Goal: Task Accomplishment & Management: Use online tool/utility

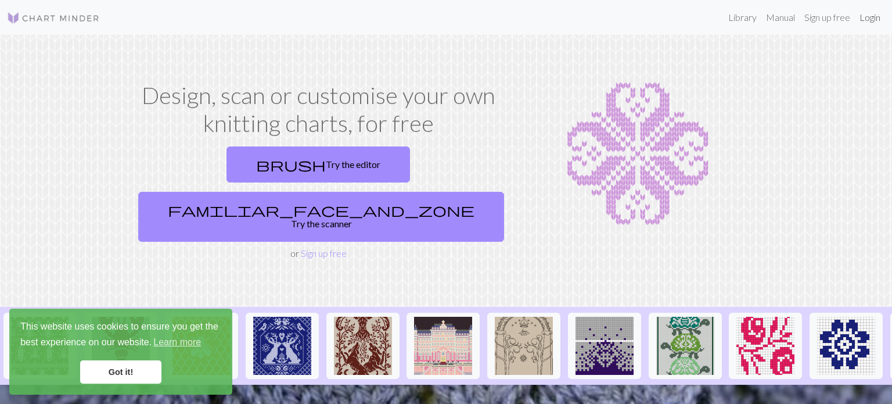
click at [871, 21] on link "Login" at bounding box center [870, 17] width 30 height 23
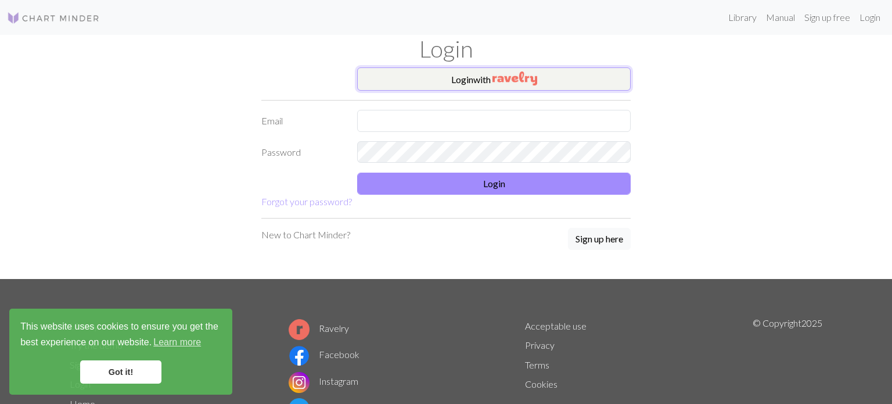
click at [527, 75] on img "button" at bounding box center [515, 78] width 45 height 14
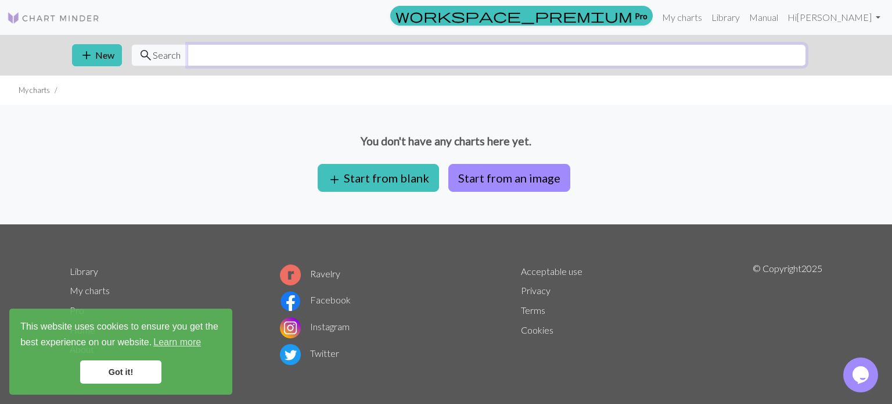
click at [338, 49] on input "text" at bounding box center [497, 55] width 619 height 22
click at [745, 19] on link "Library" at bounding box center [726, 17] width 38 height 23
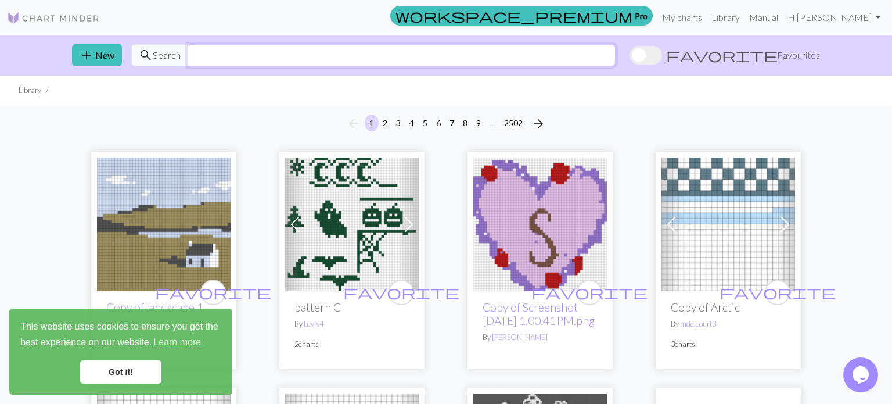
click at [315, 52] on input "text" at bounding box center [402, 55] width 428 height 22
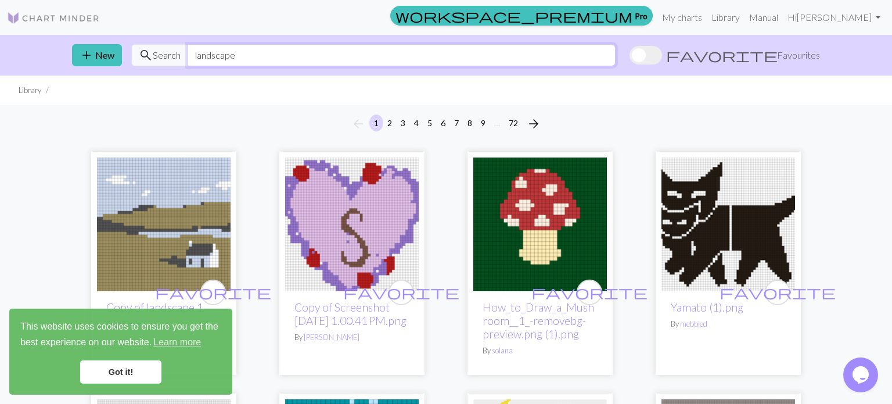
type input "landscape"
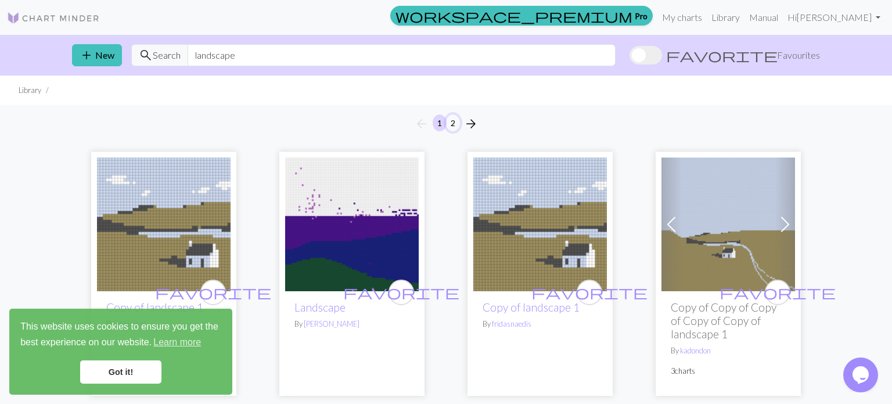
click at [457, 124] on button "2" at bounding box center [453, 122] width 14 height 17
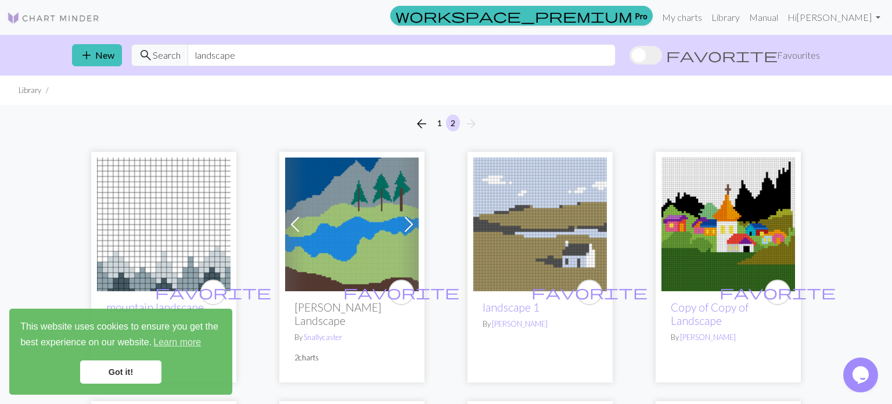
click at [570, 271] on img at bounding box center [540, 224] width 134 height 134
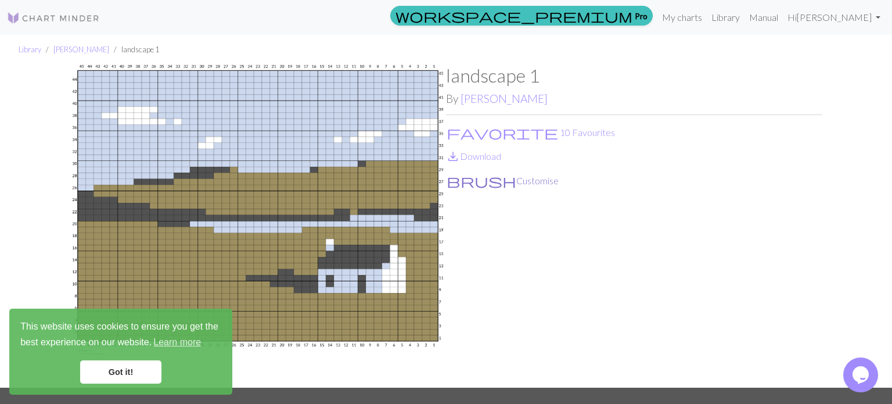
click at [482, 180] on button "brush Customise" at bounding box center [502, 180] width 113 height 15
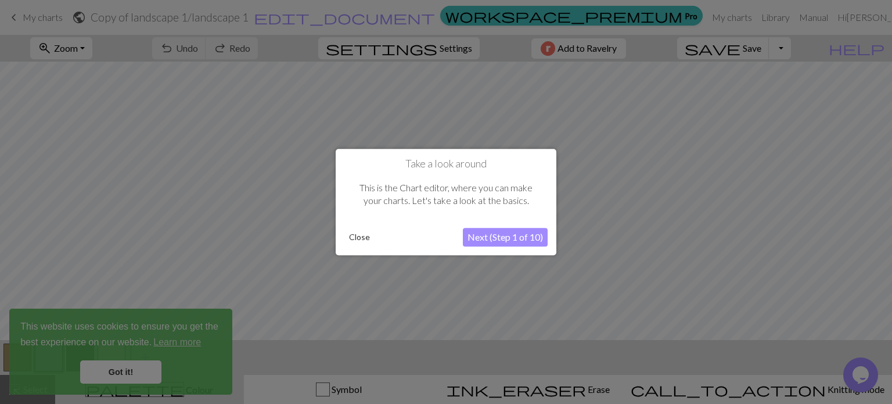
click at [534, 238] on button "Next (Step 1 of 10)" at bounding box center [505, 237] width 85 height 19
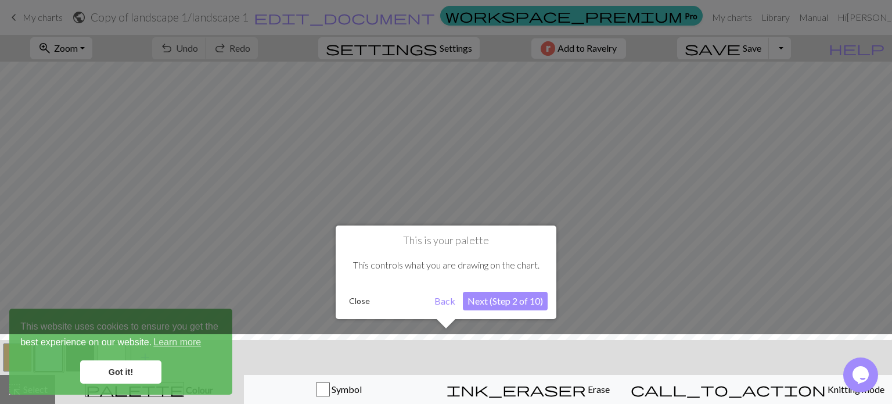
click at [505, 293] on button "Next (Step 2 of 10)" at bounding box center [505, 301] width 85 height 19
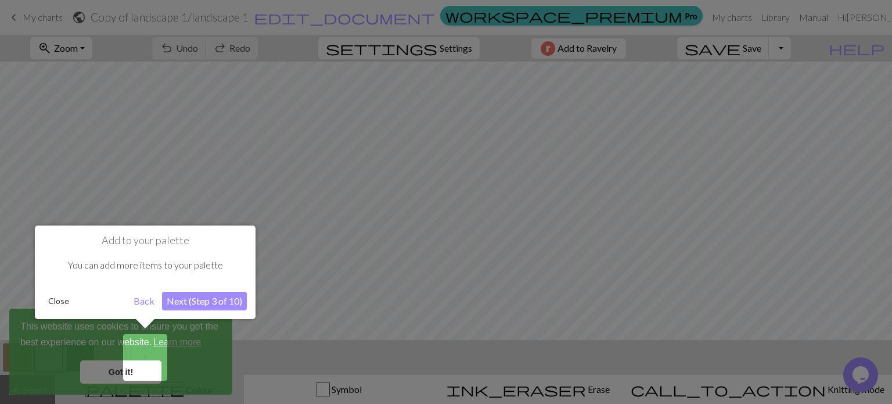
click at [204, 308] on button "Next (Step 3 of 10)" at bounding box center [204, 301] width 85 height 19
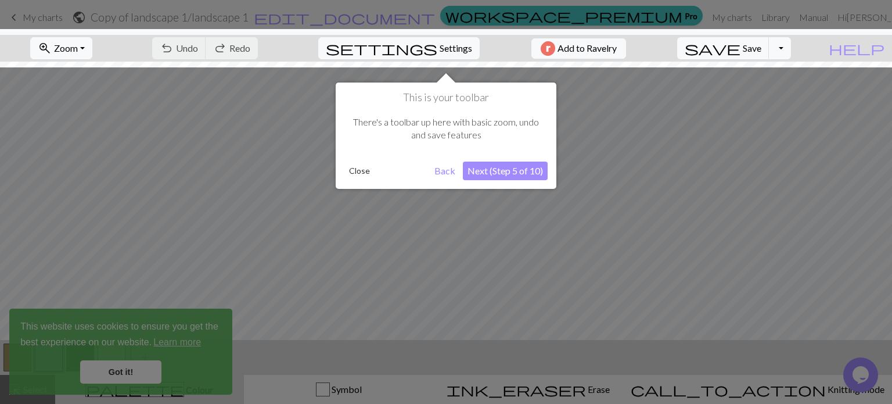
click at [530, 171] on button "Next (Step 5 of 10)" at bounding box center [505, 170] width 85 height 19
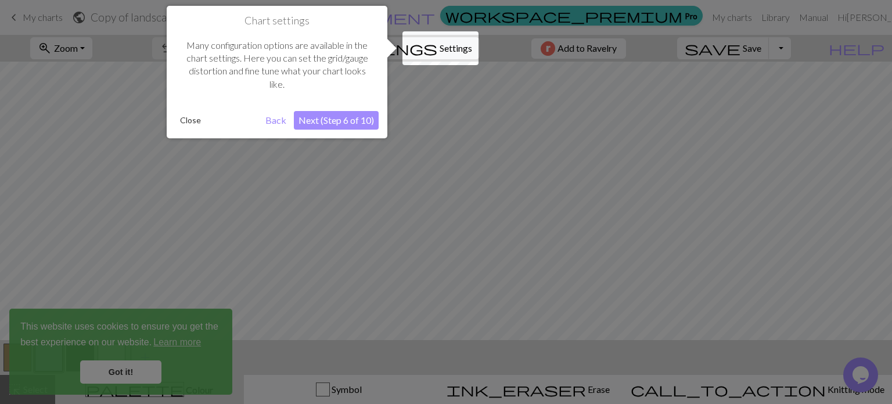
click at [340, 129] on button "Next (Step 6 of 10)" at bounding box center [336, 120] width 85 height 19
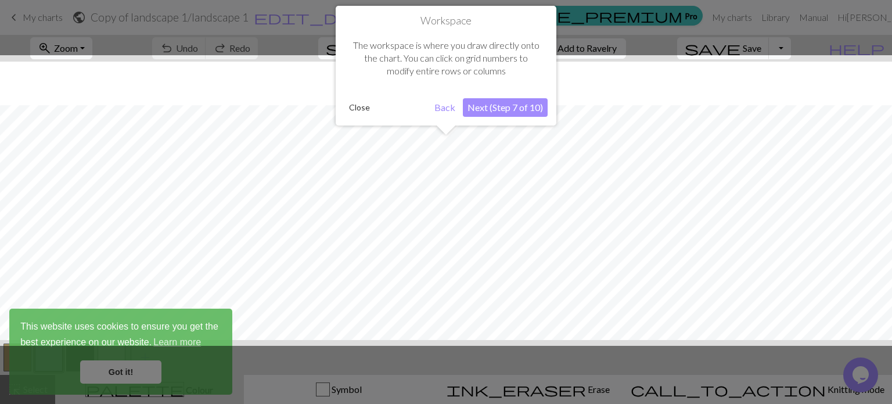
scroll to position [44, 0]
click at [527, 105] on button "Next (Step 7 of 10)" at bounding box center [505, 107] width 85 height 19
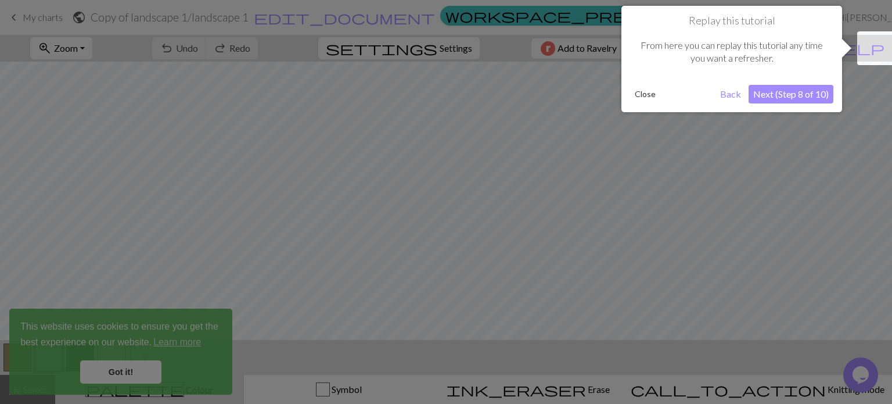
click at [813, 95] on button "Next (Step 8 of 10)" at bounding box center [791, 94] width 85 height 19
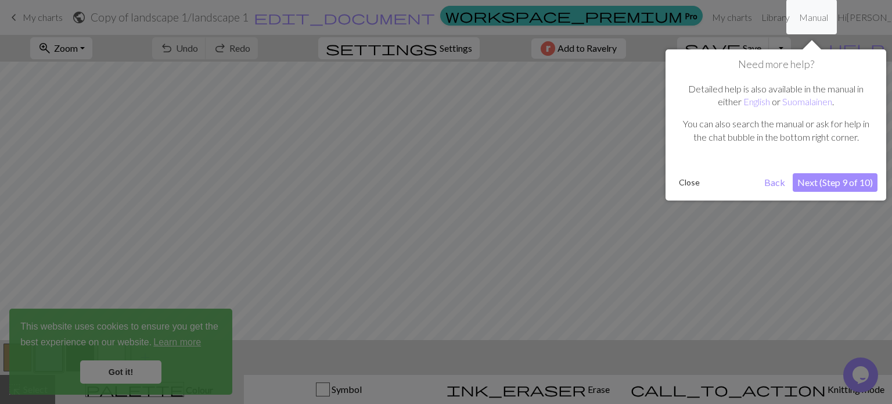
click at [811, 184] on button "Next (Step 9 of 10)" at bounding box center [835, 182] width 85 height 19
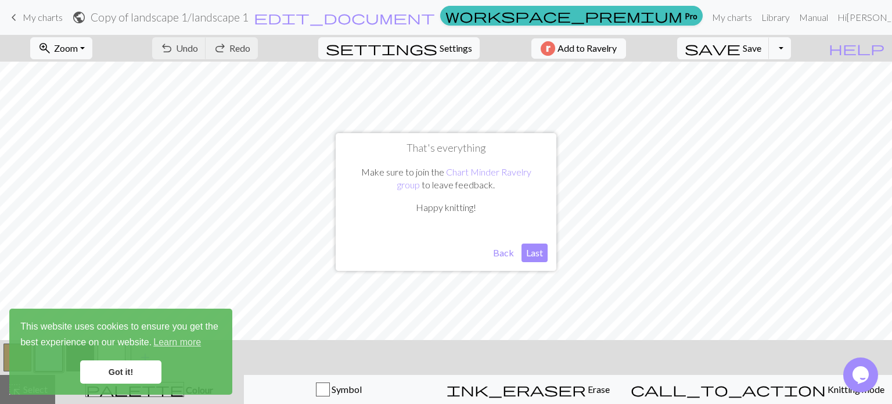
click at [535, 247] on button "Last" at bounding box center [535, 252] width 26 height 19
click at [114, 369] on link "Got it!" at bounding box center [120, 371] width 81 height 23
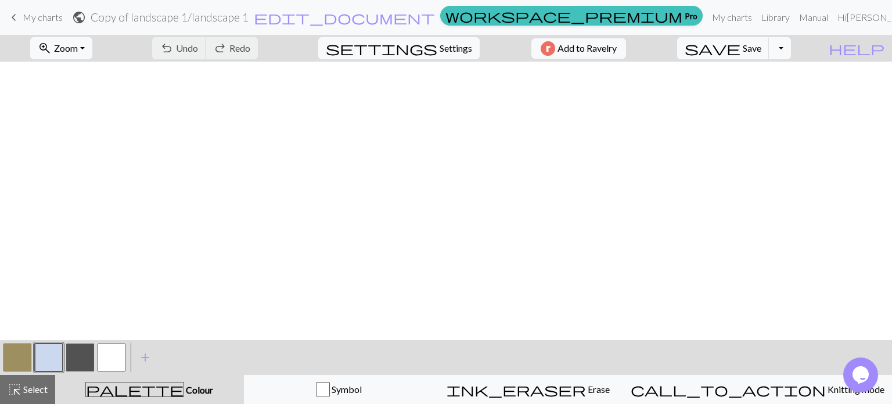
scroll to position [0, 0]
click at [429, 48] on span "settings" at bounding box center [382, 48] width 112 height 16
select select "aran"
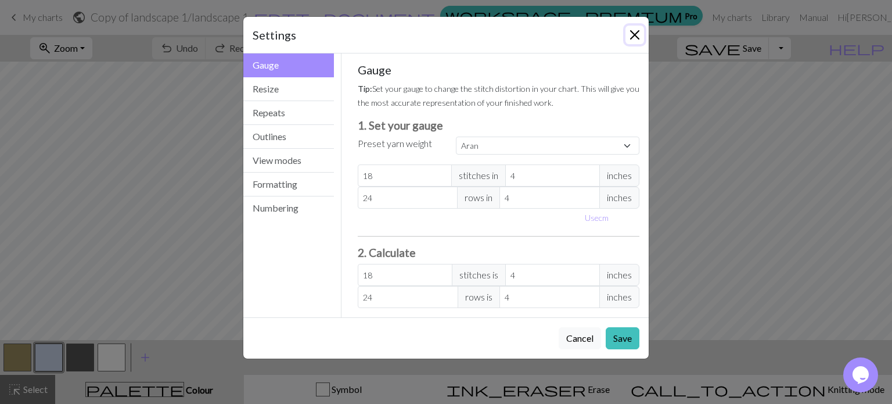
click at [636, 30] on button "Close" at bounding box center [635, 35] width 19 height 19
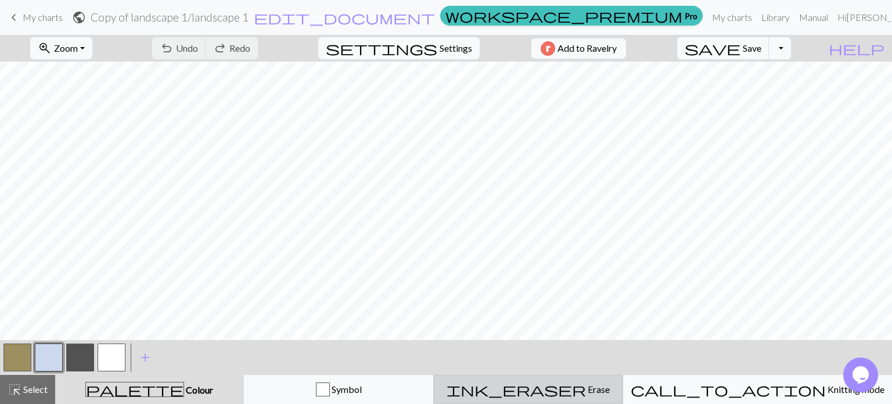
click at [539, 385] on div "ink_eraser Erase Erase" at bounding box center [528, 389] width 175 height 14
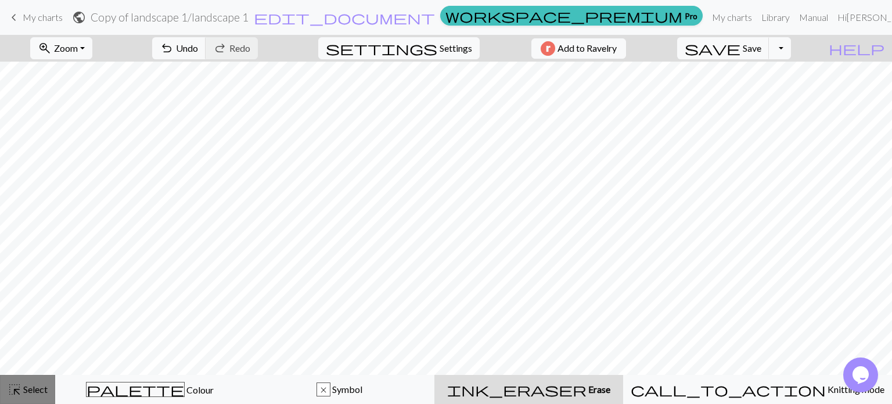
click at [31, 388] on span "Select" at bounding box center [34, 388] width 26 height 11
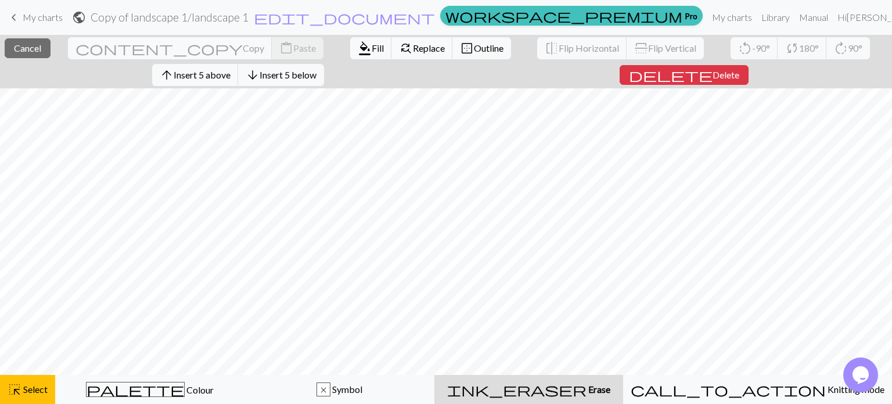
click at [529, 385] on div "ink_eraser Erase Erase" at bounding box center [528, 389] width 175 height 14
click at [613, 399] on button "ink_eraser Erase Erase" at bounding box center [529, 389] width 189 height 29
click at [564, 392] on span "ink_eraser" at bounding box center [516, 389] width 139 height 16
click at [36, 385] on span "Select" at bounding box center [34, 388] width 26 height 11
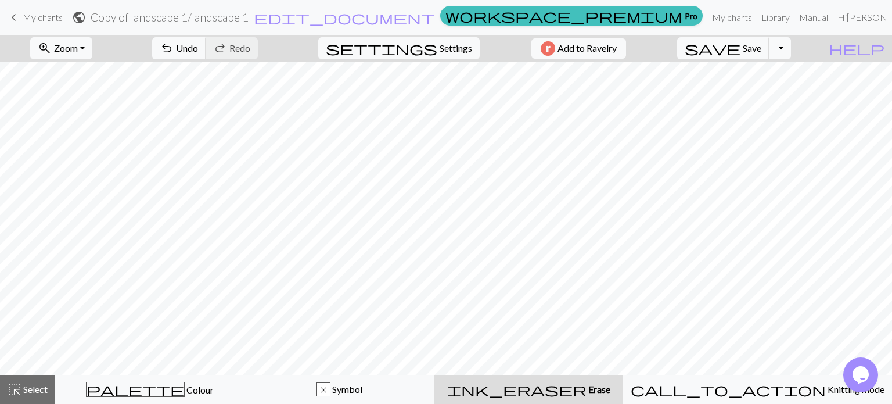
click at [616, 395] on div "ink_eraser Erase Erase" at bounding box center [528, 389] width 175 height 14
click at [456, 53] on span "Settings" at bounding box center [456, 48] width 33 height 14
select select "aran"
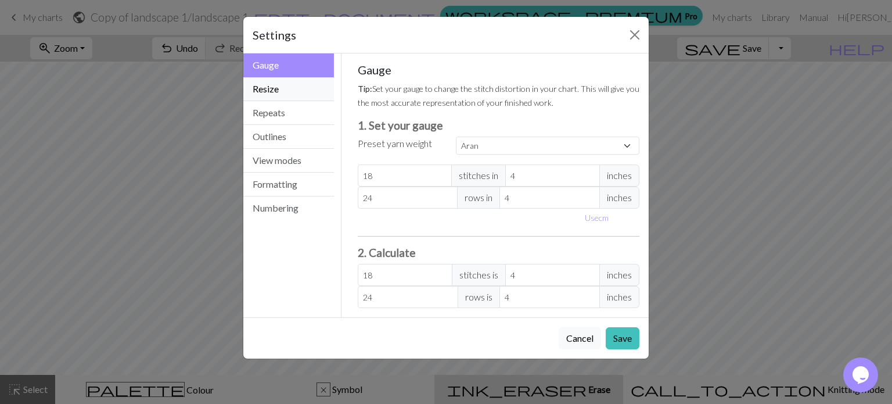
click at [292, 95] on button "Resize" at bounding box center [288, 89] width 91 height 24
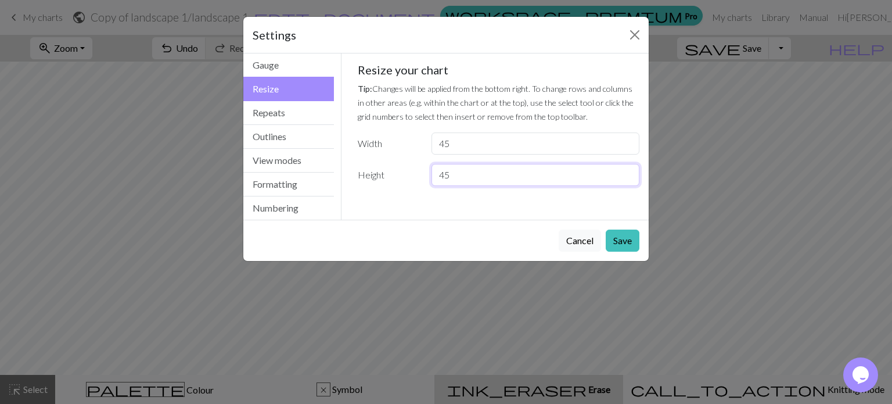
click at [482, 170] on input "45" at bounding box center [536, 175] width 208 height 22
type input "40"
click at [591, 243] on button "Cancel" at bounding box center [580, 240] width 42 height 22
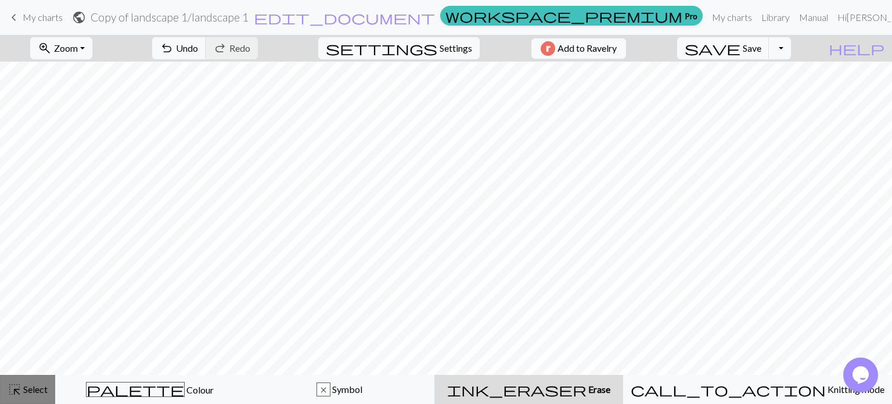
click at [34, 381] on button "highlight_alt Select Select" at bounding box center [27, 389] width 55 height 29
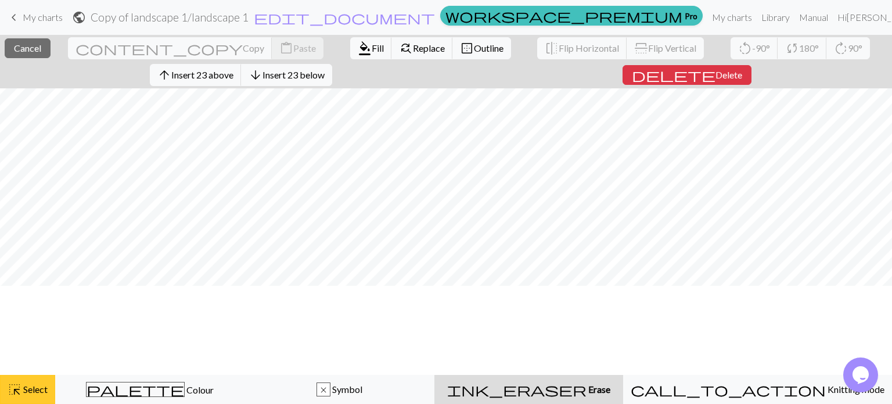
scroll to position [1, 0]
click at [719, 75] on span "Delete" at bounding box center [726, 74] width 27 height 11
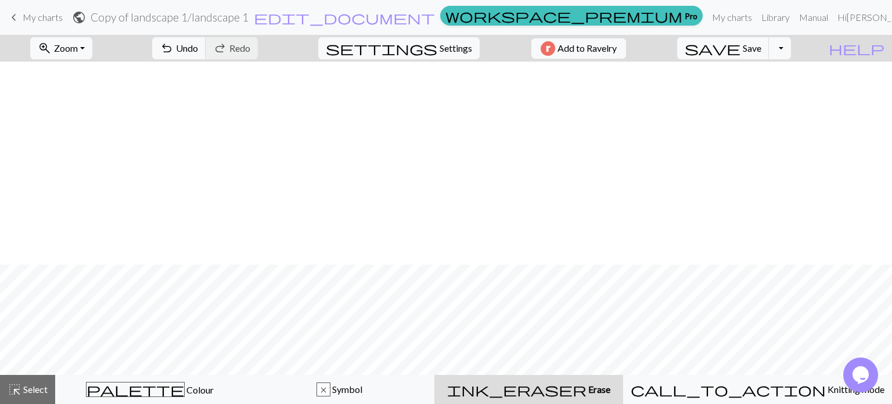
scroll to position [203, 0]
click at [34, 395] on div "highlight_alt Select Select" at bounding box center [28, 389] width 40 height 14
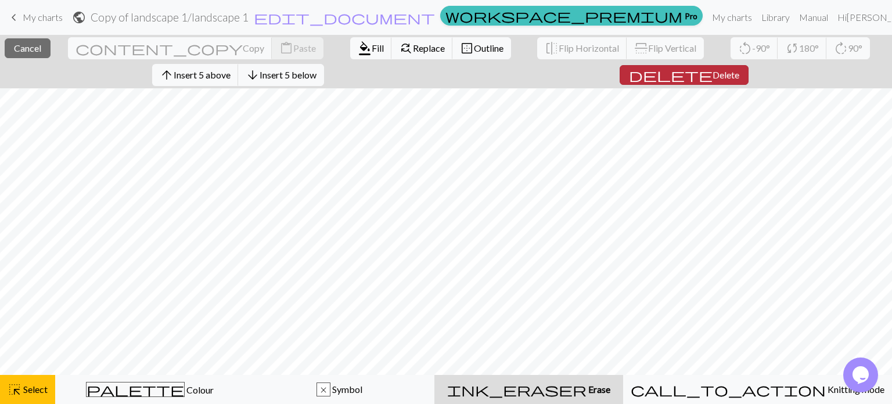
click at [685, 70] on span "delete" at bounding box center [671, 75] width 84 height 16
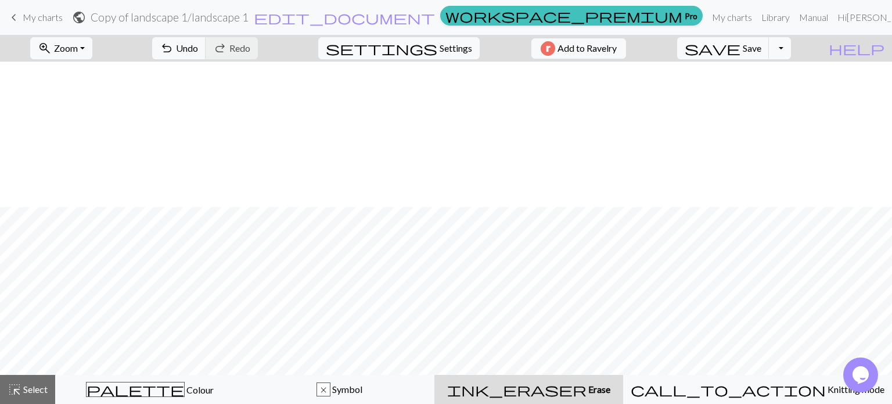
scroll to position [145, 0]
click at [423, 44] on span "settings" at bounding box center [382, 48] width 112 height 16
select select "aran"
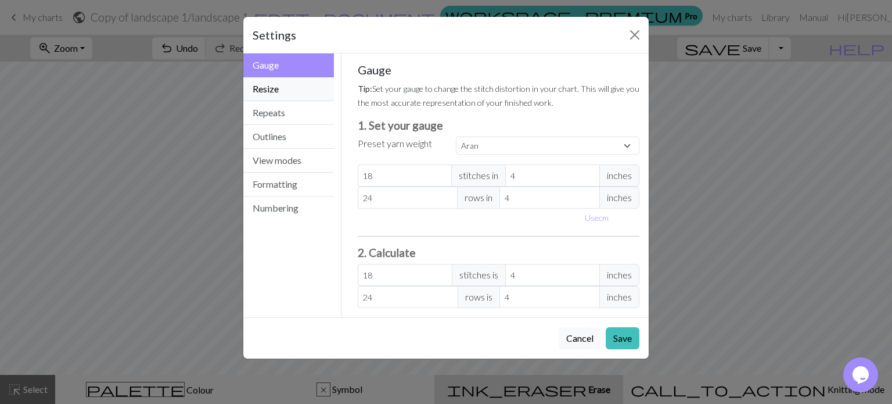
click at [292, 91] on button "Resize" at bounding box center [288, 89] width 91 height 24
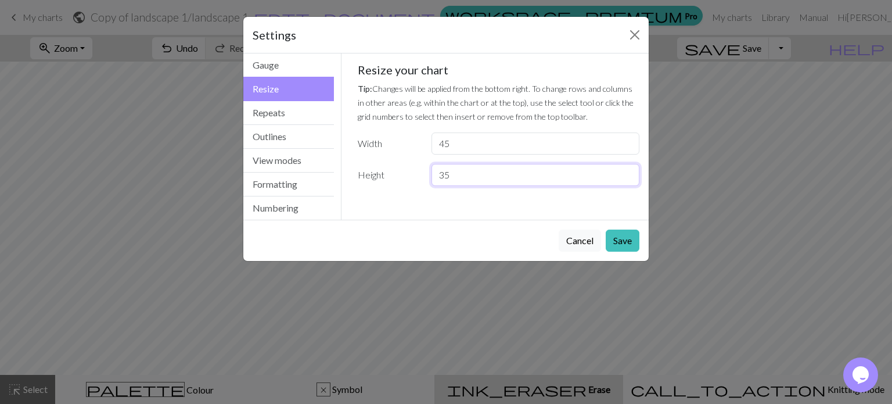
click at [484, 180] on input "35" at bounding box center [536, 175] width 208 height 22
type input "36"
click at [612, 231] on button "Save" at bounding box center [623, 240] width 34 height 22
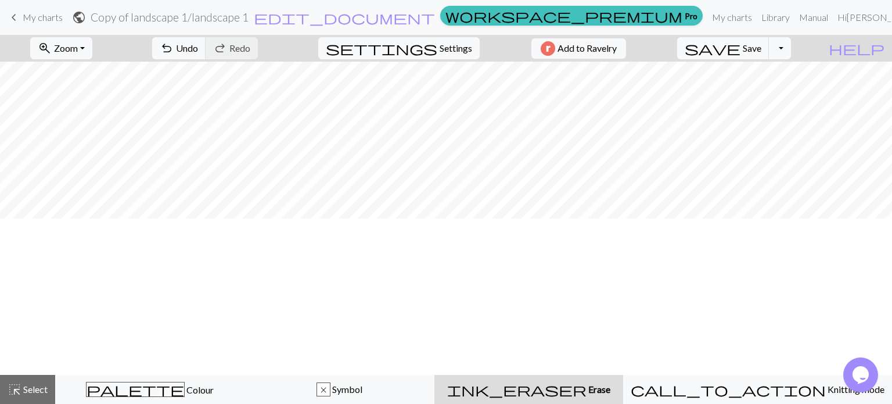
scroll to position [0, 0]
click at [34, 397] on button "highlight_alt Select Select" at bounding box center [27, 389] width 55 height 29
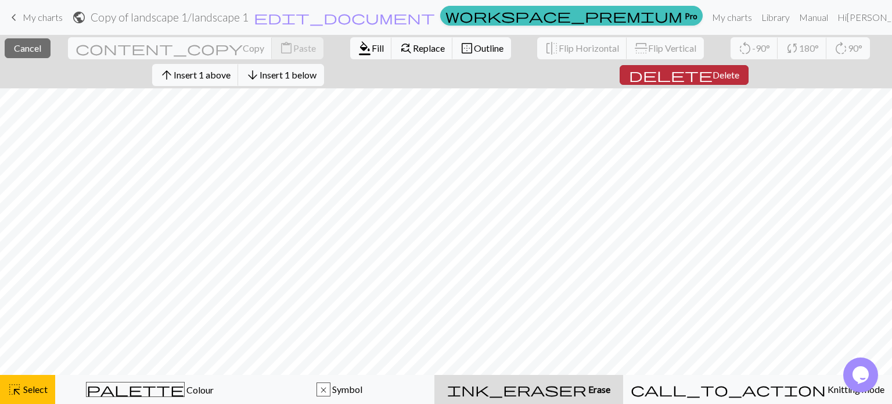
click at [692, 71] on span "delete" at bounding box center [671, 75] width 84 height 16
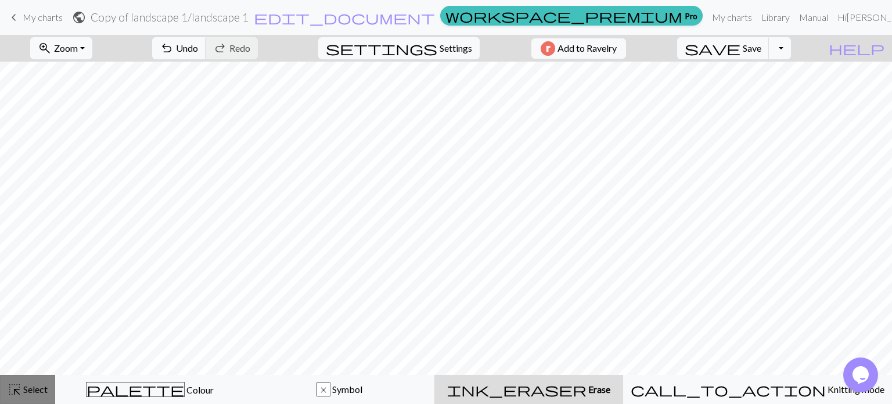
click at [48, 391] on button "highlight_alt Select Select" at bounding box center [27, 389] width 55 height 29
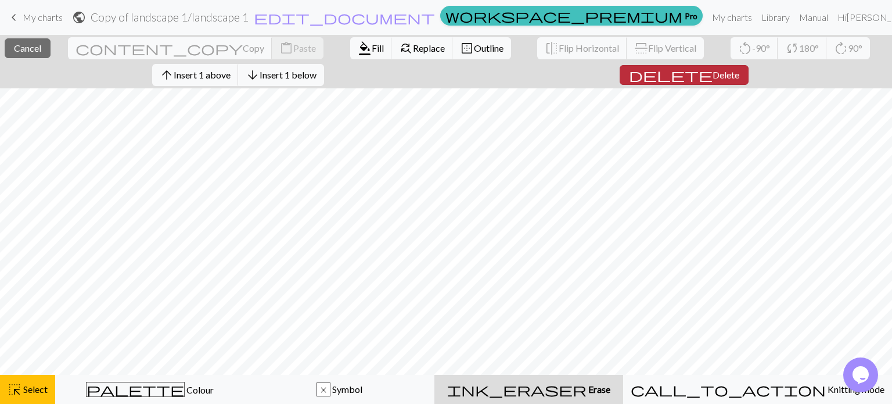
click at [716, 81] on button "delete Delete" at bounding box center [684, 75] width 129 height 20
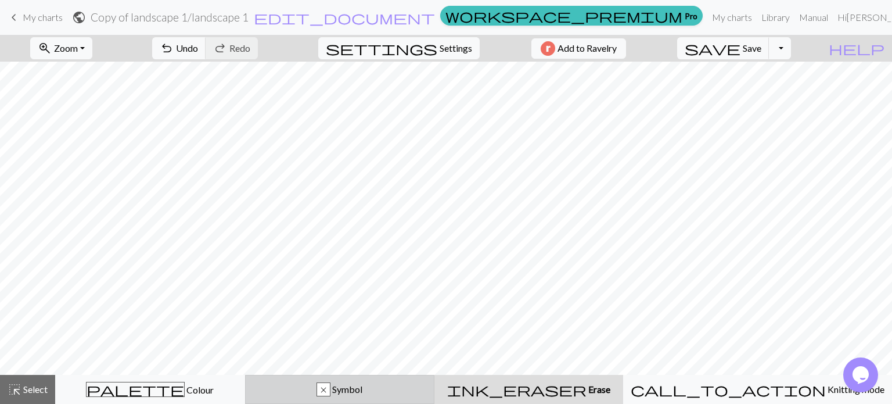
click at [428, 391] on div "x Symbol" at bounding box center [340, 389] width 175 height 14
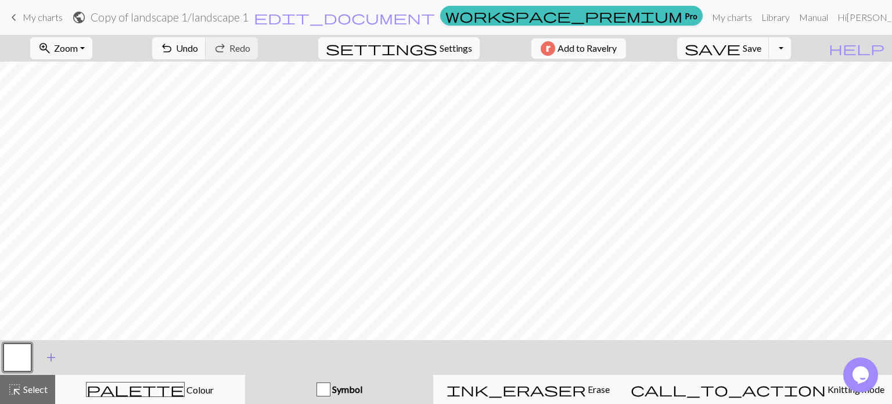
click at [56, 359] on span "add" at bounding box center [51, 357] width 14 height 16
click at [54, 364] on button "button" at bounding box center [49, 357] width 28 height 28
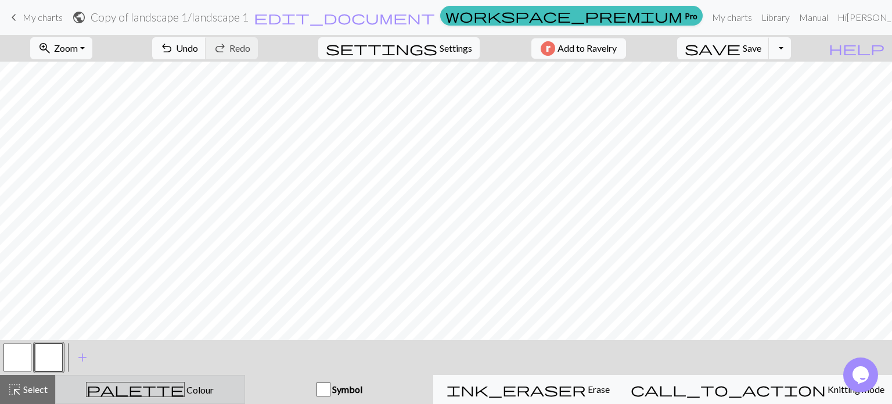
click at [131, 392] on div "palette Colour Colour" at bounding box center [150, 389] width 175 height 15
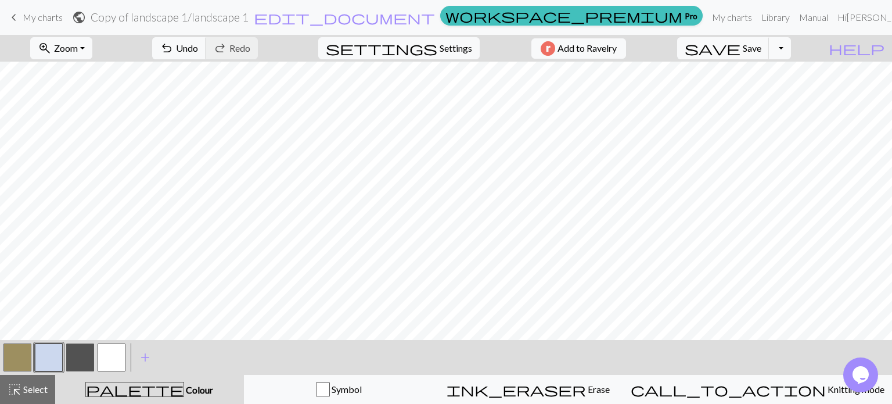
click at [13, 355] on button "button" at bounding box center [17, 357] width 28 height 28
click at [89, 354] on button "button" at bounding box center [80, 357] width 28 height 28
click at [51, 388] on button "highlight_alt Select Select" at bounding box center [27, 389] width 55 height 29
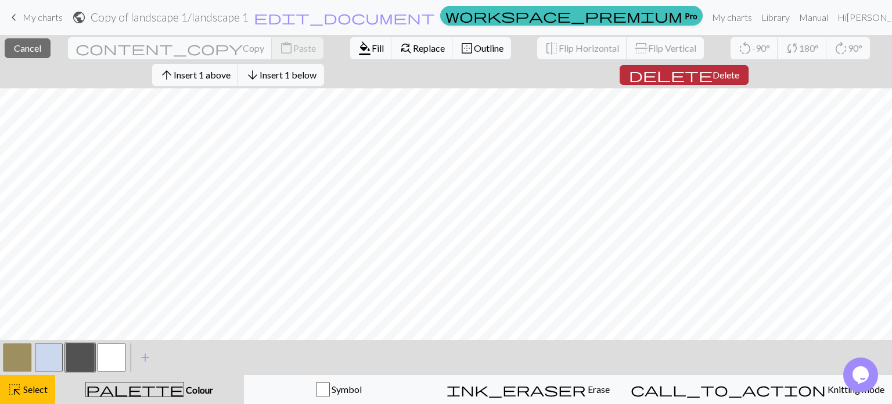
click at [714, 71] on span "Delete" at bounding box center [726, 74] width 27 height 11
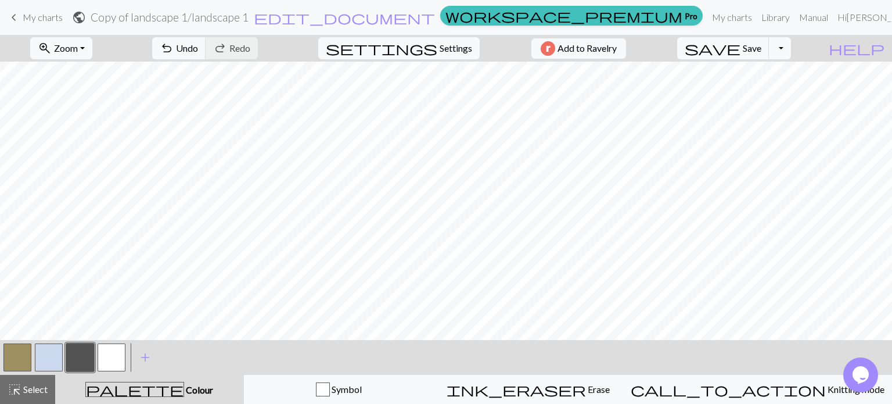
click at [113, 361] on button "button" at bounding box center [112, 357] width 28 height 28
click at [37, 364] on button "button" at bounding box center [49, 357] width 28 height 28
click at [46, 389] on span "Select" at bounding box center [34, 388] width 26 height 11
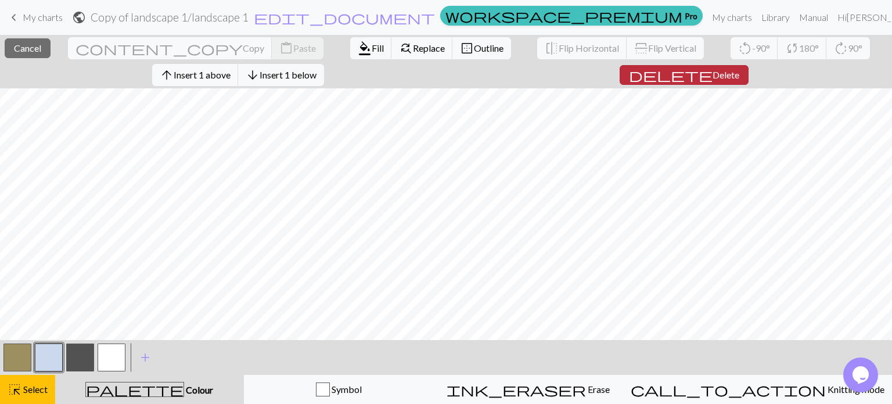
click at [723, 79] on span "Delete" at bounding box center [726, 74] width 27 height 11
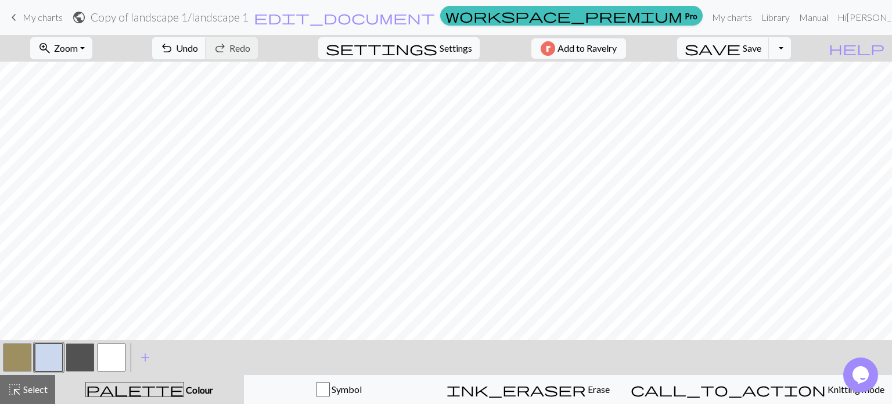
click at [109, 360] on button "button" at bounding box center [112, 357] width 28 height 28
click at [41, 389] on span "Select" at bounding box center [34, 388] width 26 height 11
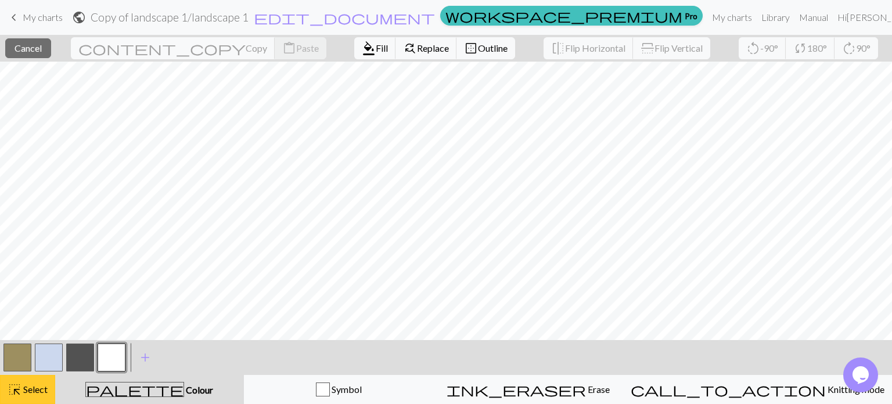
click at [38, 378] on button "highlight_alt Select Select" at bounding box center [27, 389] width 55 height 29
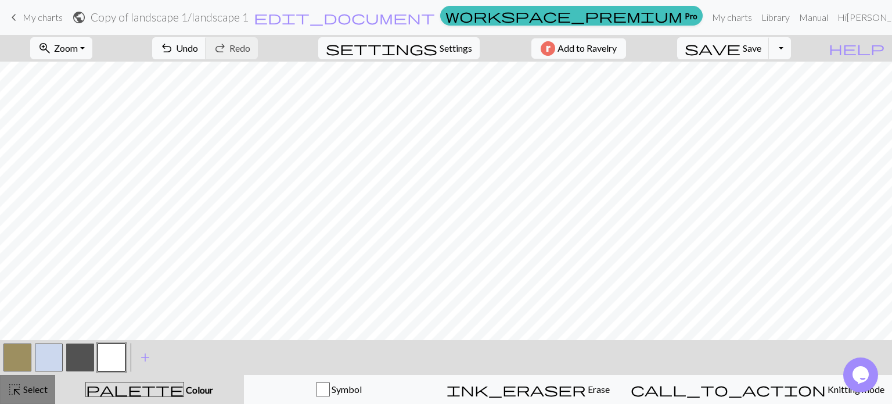
click at [53, 385] on button "highlight_alt Select Select" at bounding box center [27, 389] width 55 height 29
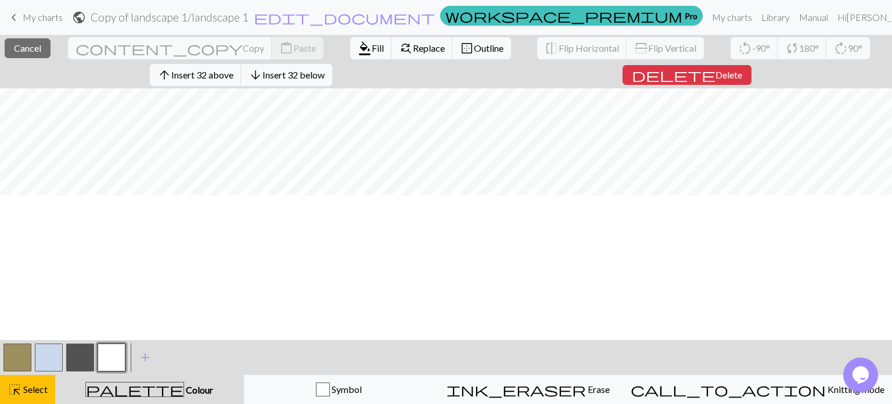
scroll to position [0, 0]
click at [16, 387] on span "highlight_alt" at bounding box center [15, 389] width 14 height 16
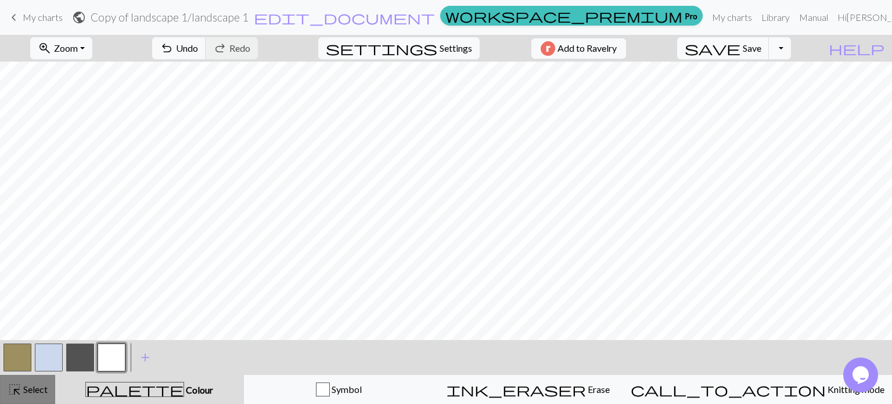
click at [44, 382] on div "highlight_alt Select Select" at bounding box center [28, 389] width 40 height 14
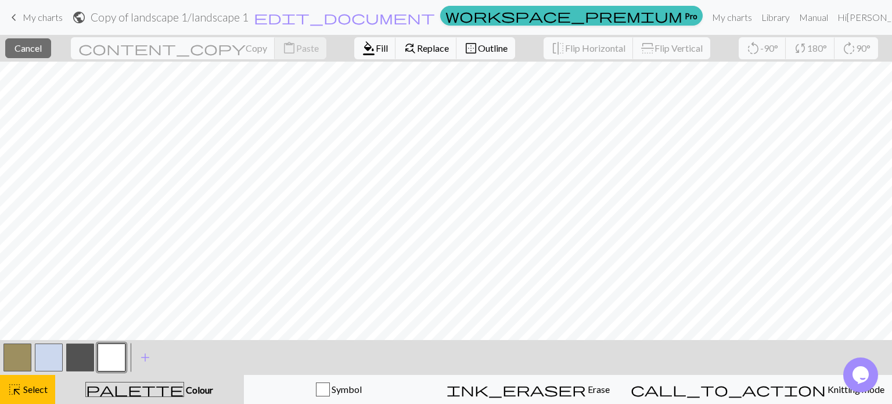
scroll to position [145, 0]
click at [184, 389] on span "Colour" at bounding box center [198, 389] width 29 height 11
click at [154, 382] on div "palette Colour Colour" at bounding box center [149, 389] width 175 height 15
click at [27, 395] on div "highlight_alt Select Select" at bounding box center [28, 389] width 40 height 14
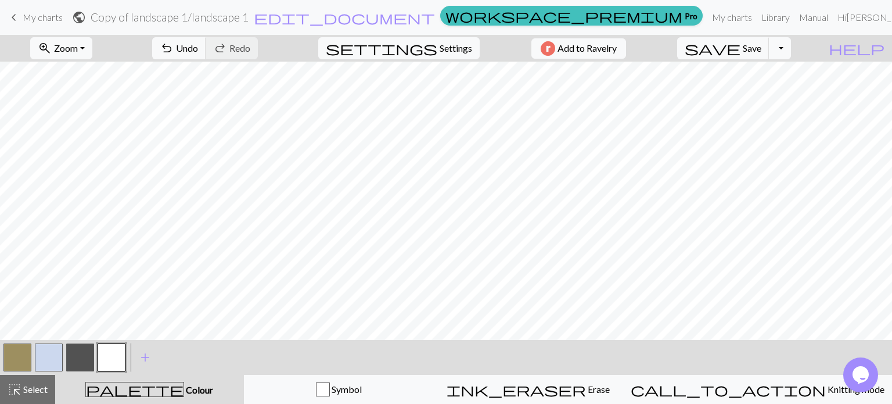
click at [150, 390] on span "palette" at bounding box center [135, 389] width 98 height 16
click at [146, 392] on span "palette" at bounding box center [135, 389] width 98 height 16
click at [87, 360] on button "button" at bounding box center [80, 357] width 28 height 28
click at [21, 359] on button "button" at bounding box center [17, 357] width 28 height 28
click at [92, 54] on button "zoom_in Zoom Zoom" at bounding box center [61, 48] width 62 height 22
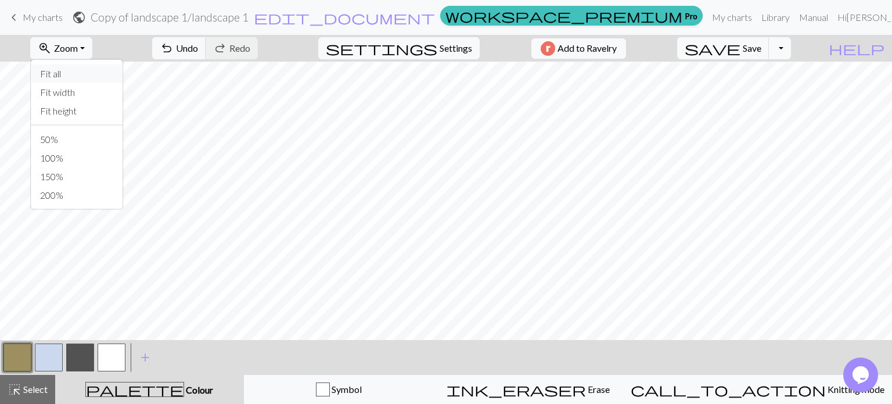
click at [100, 79] on button "Fit all" at bounding box center [77, 73] width 92 height 19
click at [110, 350] on button "button" at bounding box center [112, 357] width 28 height 28
click at [47, 354] on button "button" at bounding box center [49, 357] width 28 height 28
click at [106, 359] on button "button" at bounding box center [112, 357] width 28 height 28
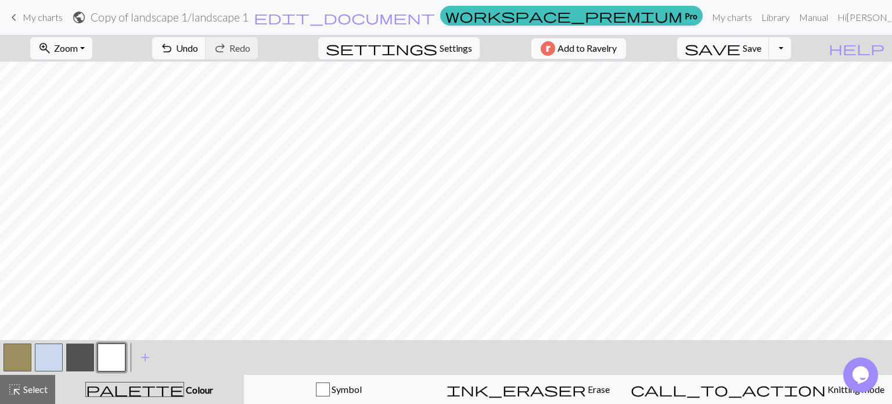
click at [80, 362] on button "button" at bounding box center [80, 357] width 28 height 28
click at [24, 361] on button "button" at bounding box center [17, 357] width 28 height 28
click at [17, 394] on span "highlight_alt" at bounding box center [15, 389] width 14 height 16
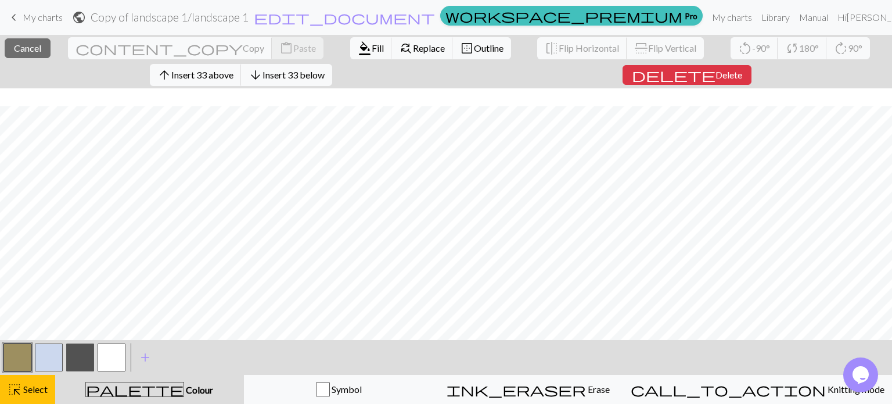
scroll to position [17, 0]
click at [41, 392] on span "Select" at bounding box center [34, 388] width 26 height 11
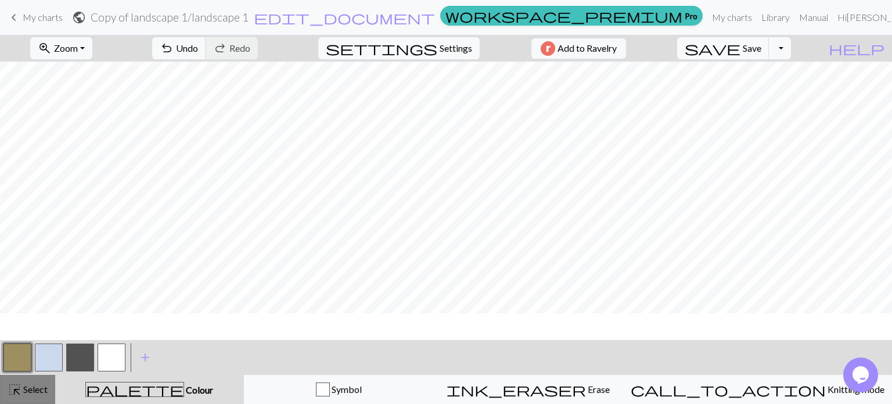
scroll to position [0, 0]
click at [51, 389] on button "highlight_alt Select Select" at bounding box center [27, 389] width 55 height 29
click at [48, 393] on button "highlight_alt Select Select" at bounding box center [27, 389] width 55 height 29
click at [791, 45] on button "Toggle Dropdown" at bounding box center [780, 48] width 22 height 22
click at [767, 92] on button "save_alt Download" at bounding box center [695, 92] width 192 height 19
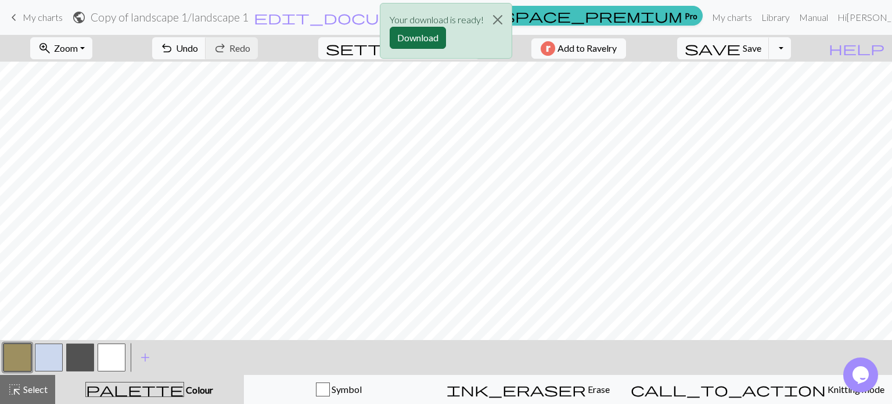
click at [430, 40] on button "Download" at bounding box center [418, 38] width 56 height 22
